Goal: Transaction & Acquisition: Purchase product/service

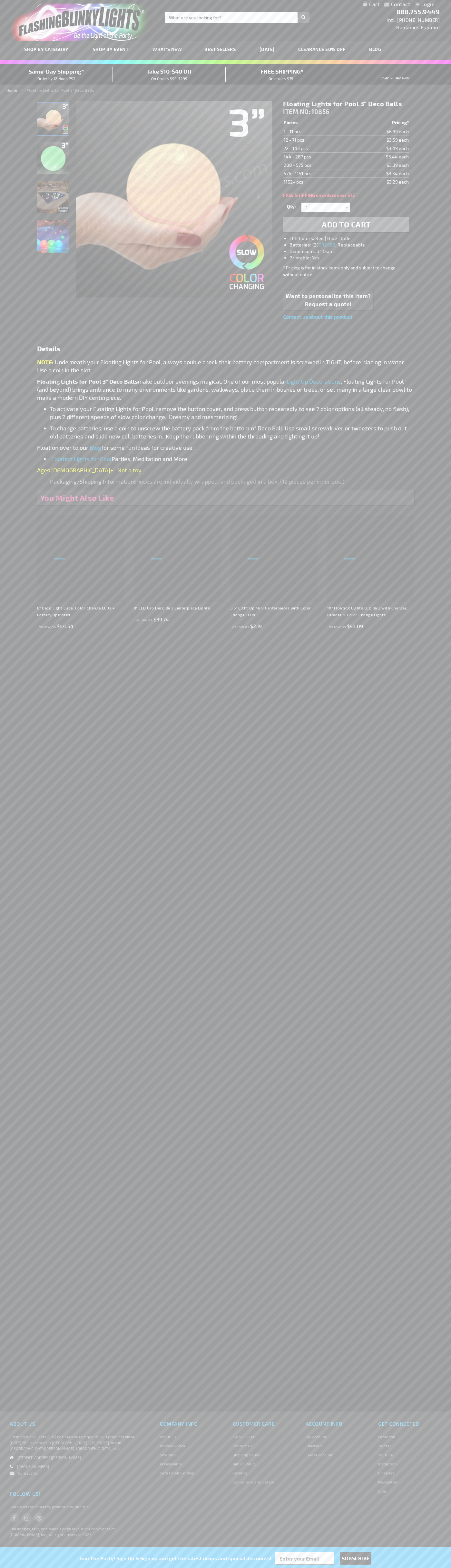
click at [346, 224] on span "Add to Cart" at bounding box center [346, 224] width 49 height 10
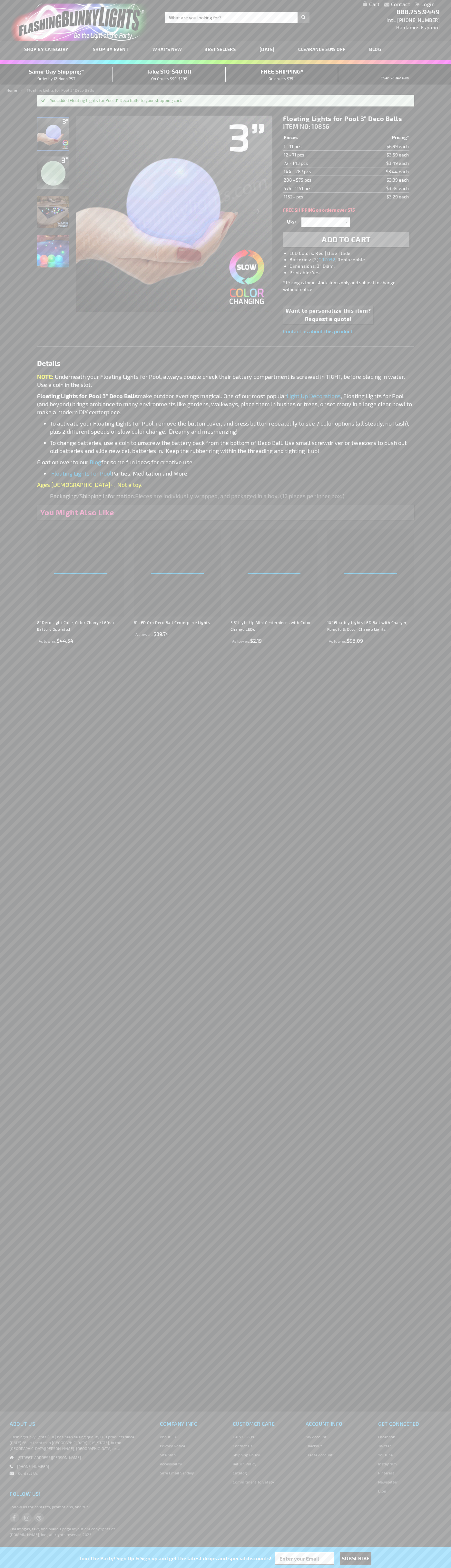
click at [371, 5] on link "My Cart" at bounding box center [371, 5] width 17 height 7
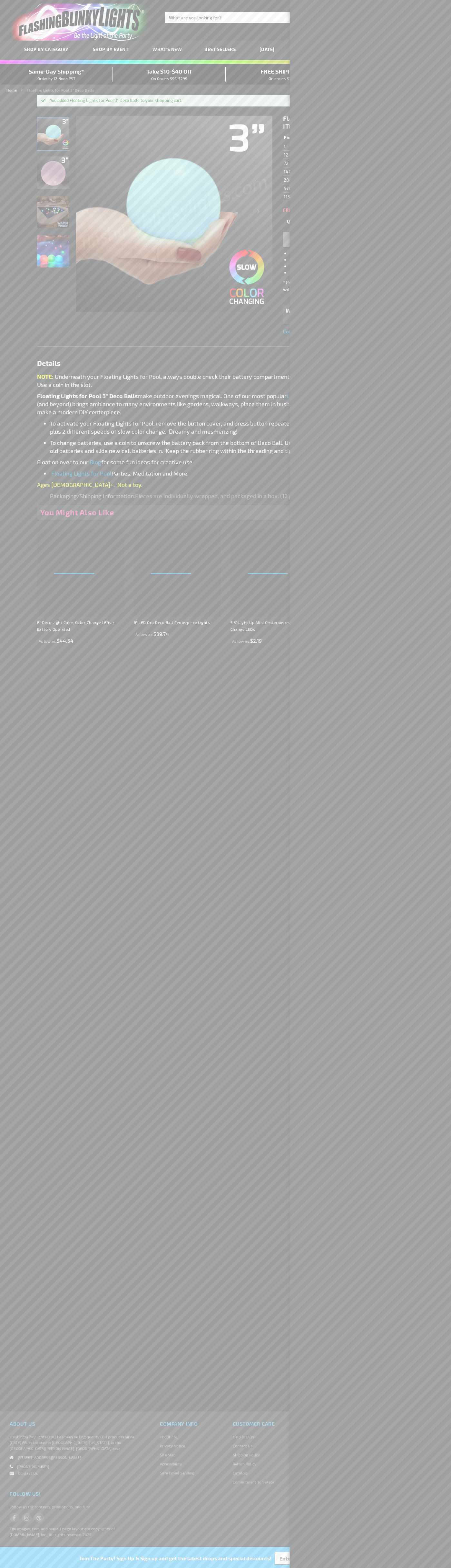
click at [56, 74] on span "Same-Day Shipping*" at bounding box center [56, 71] width 55 height 7
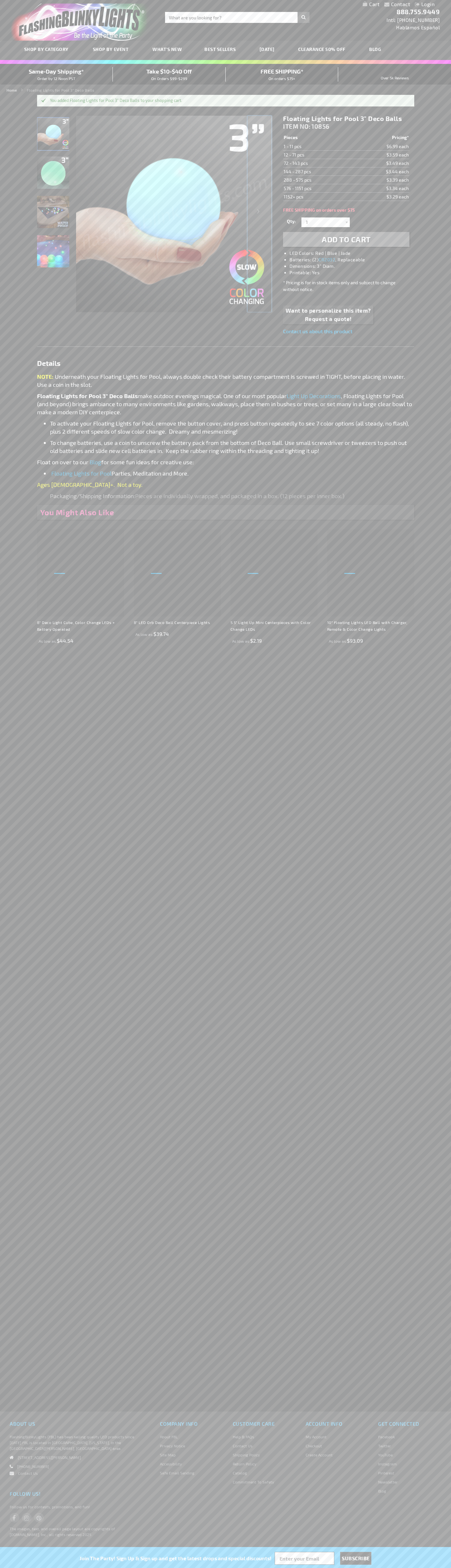
click at [259, 214] on div "Next" at bounding box center [260, 214] width 26 height 198
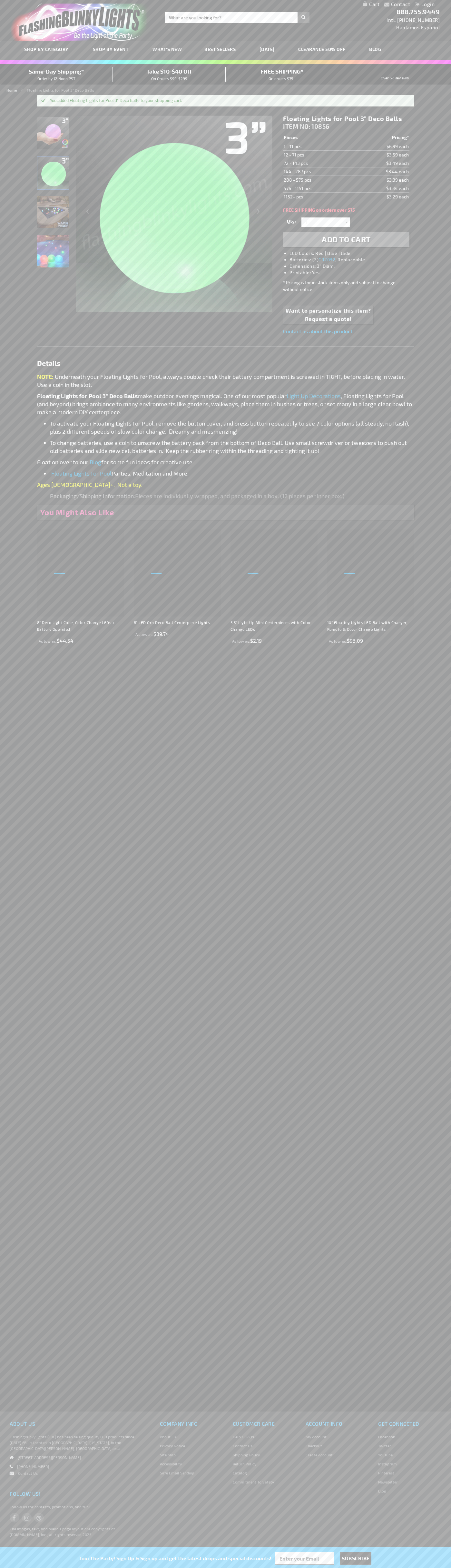
click at [56, 74] on span "Same-Day Shipping*" at bounding box center [56, 71] width 55 height 7
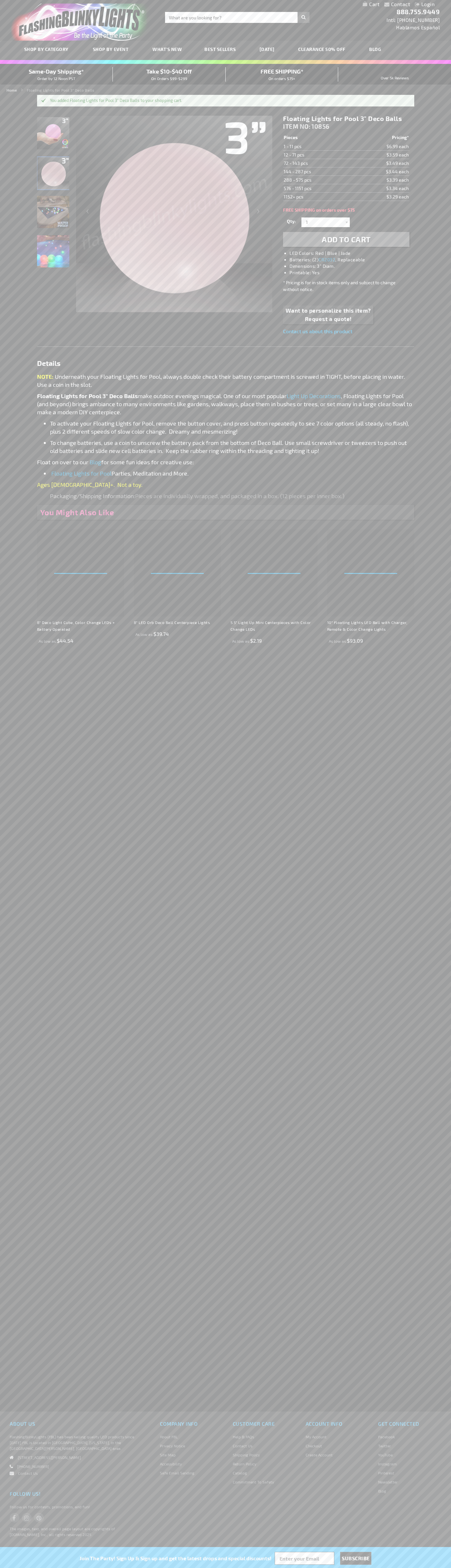
click at [351, 16] on div "Toggle Nav Search Search × Search 888.755.9449 Intl: 818-753-8303 Hablamos Espa…" at bounding box center [225, 20] width 451 height 41
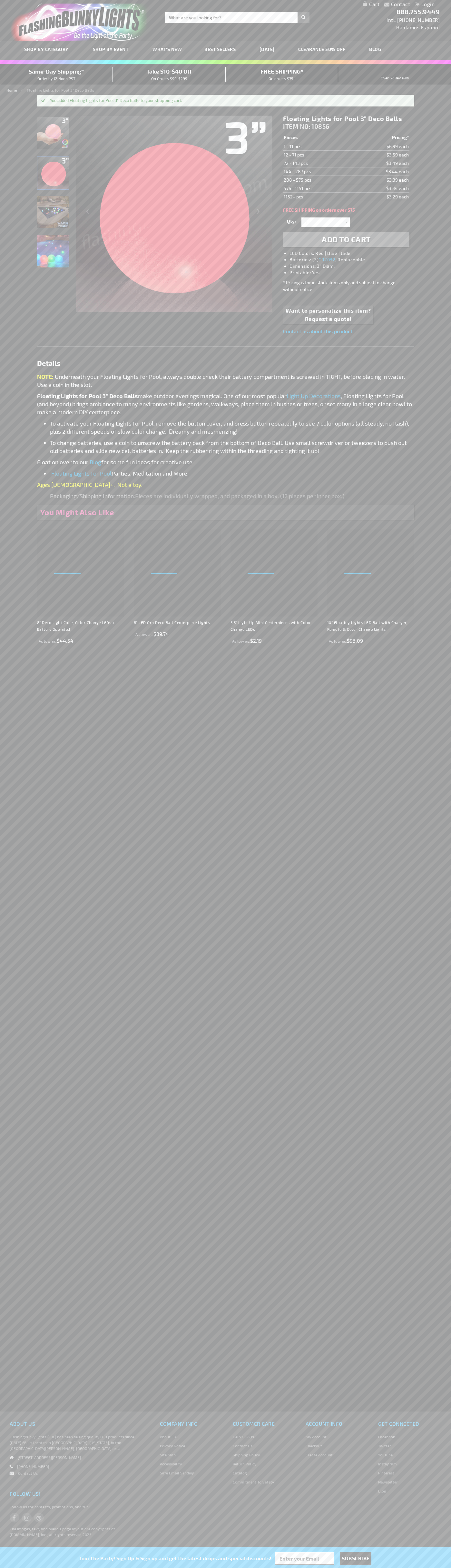
click at [440, 377] on div "Contact Compare Products Checkout Login Skip to Content My Cart Toggle Nav Sear…" at bounding box center [225, 784] width 451 height 1568
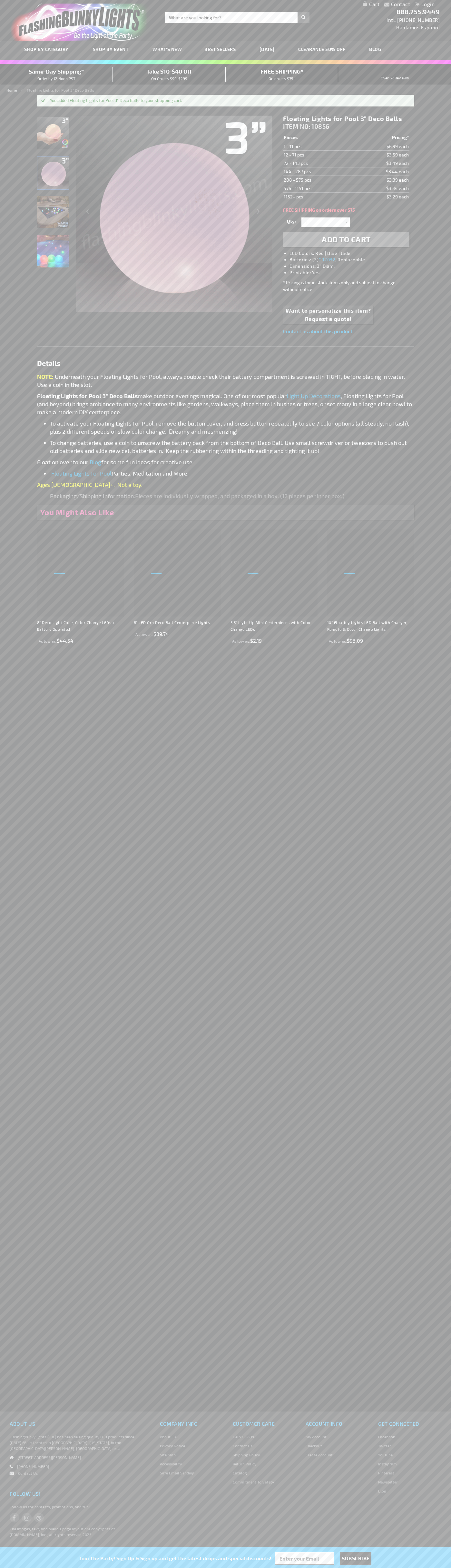
click at [371, 1568] on html "The store will not work correctly when cookies are disabled. Contact Compare Pr…" at bounding box center [225, 784] width 451 height 1568
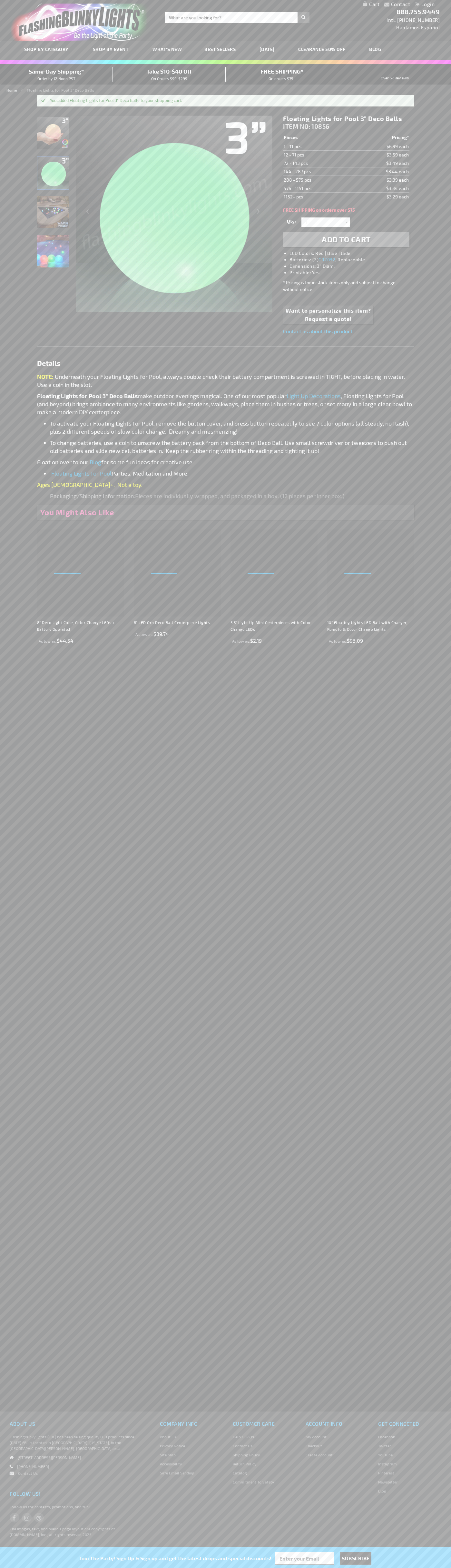
click at [24, 1322] on div "Contact Compare Products Checkout Login Skip to Content My Cart Toggle Nav Sear…" at bounding box center [225, 784] width 451 height 1568
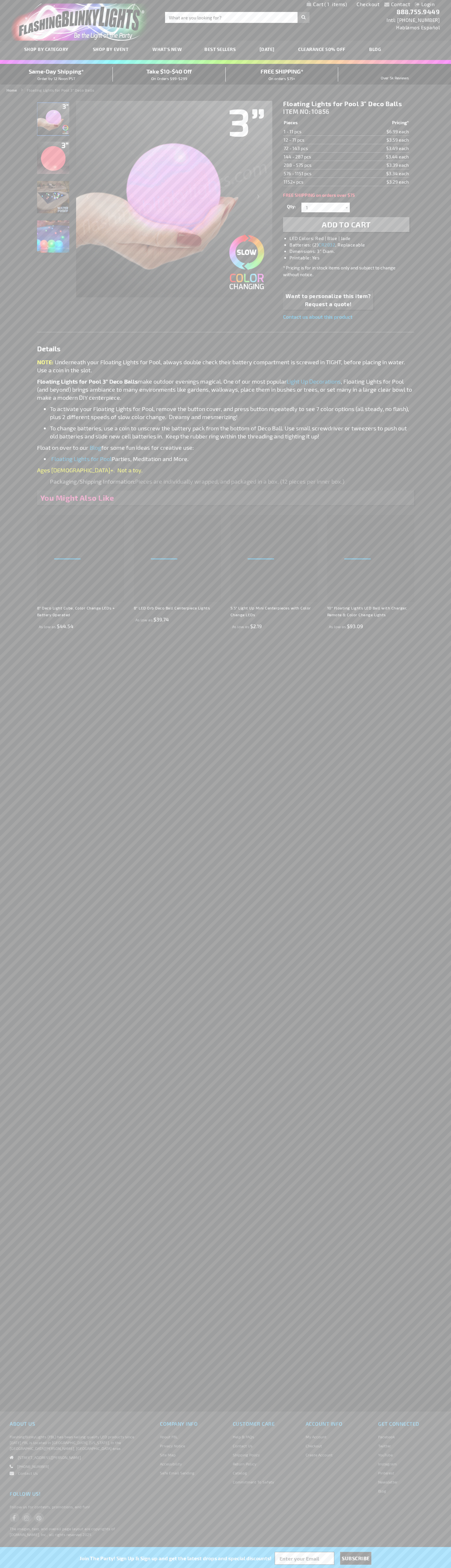
click at [56, 74] on span "Same-Day Shipping*" at bounding box center [56, 71] width 55 height 7
